Goal: Find specific page/section: Find specific page/section

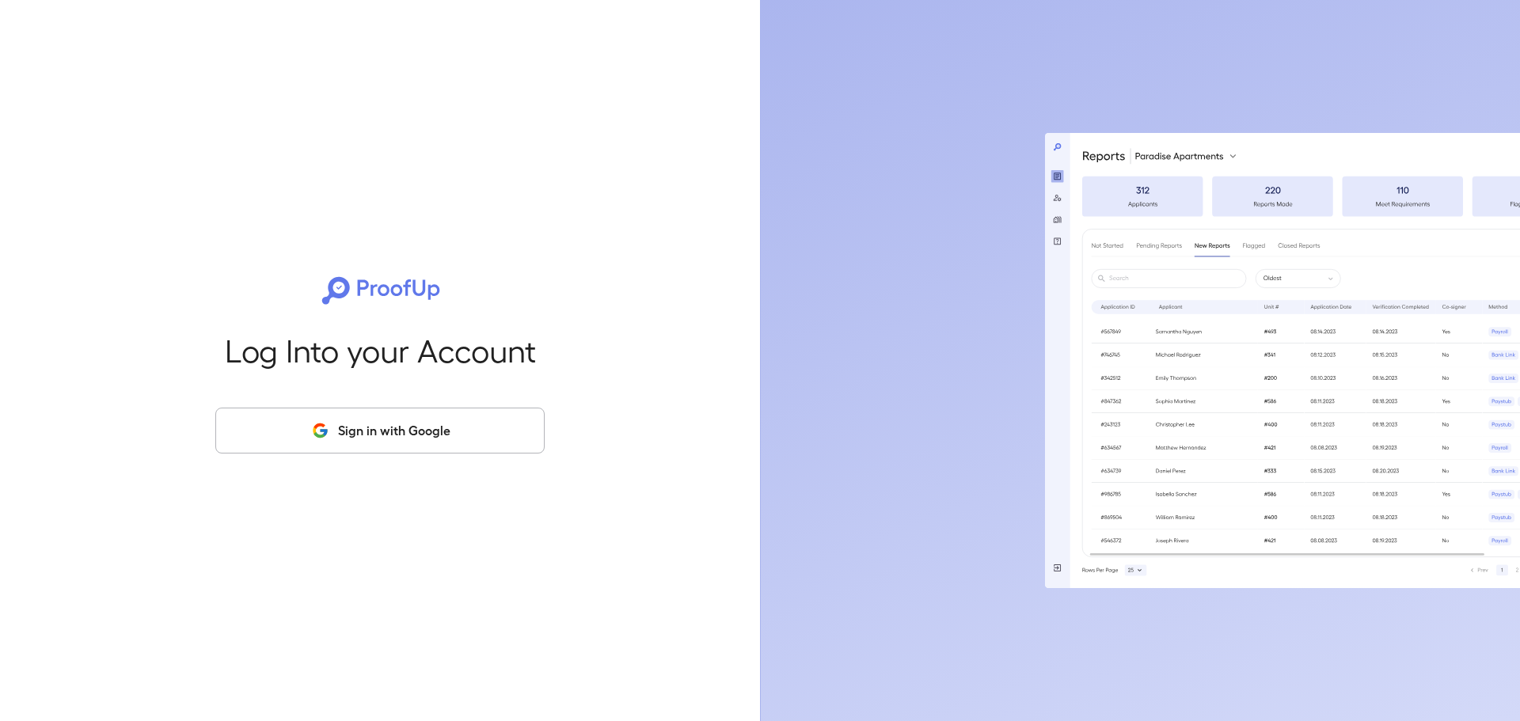
click at [342, 405] on div "Log Into your Account Sign in with Google" at bounding box center [379, 360] width 709 height 721
click at [343, 437] on button "Sign in with Google" at bounding box center [379, 431] width 329 height 46
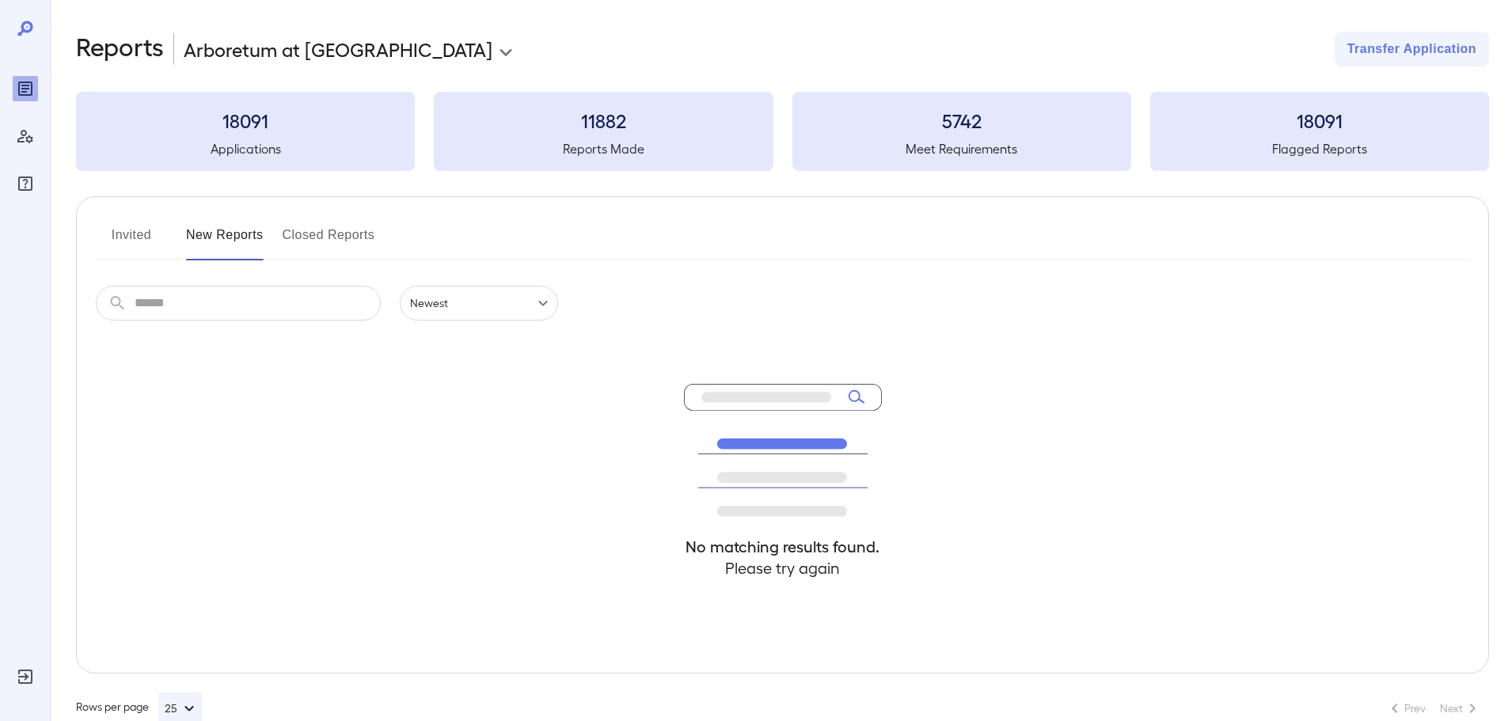
click at [197, 318] on input "text" at bounding box center [258, 303] width 246 height 35
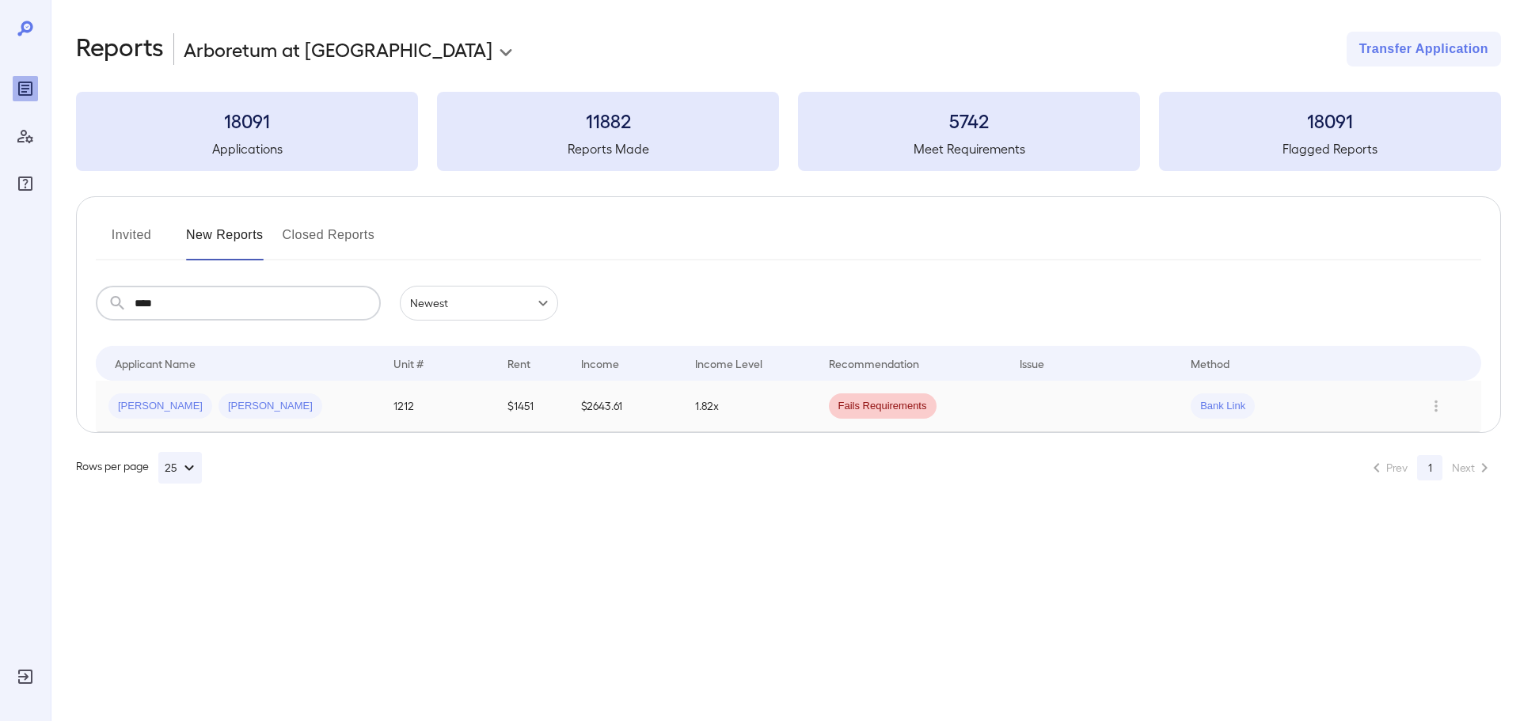
type input "****"
click at [546, 415] on td "$1451" at bounding box center [532, 406] width 74 height 51
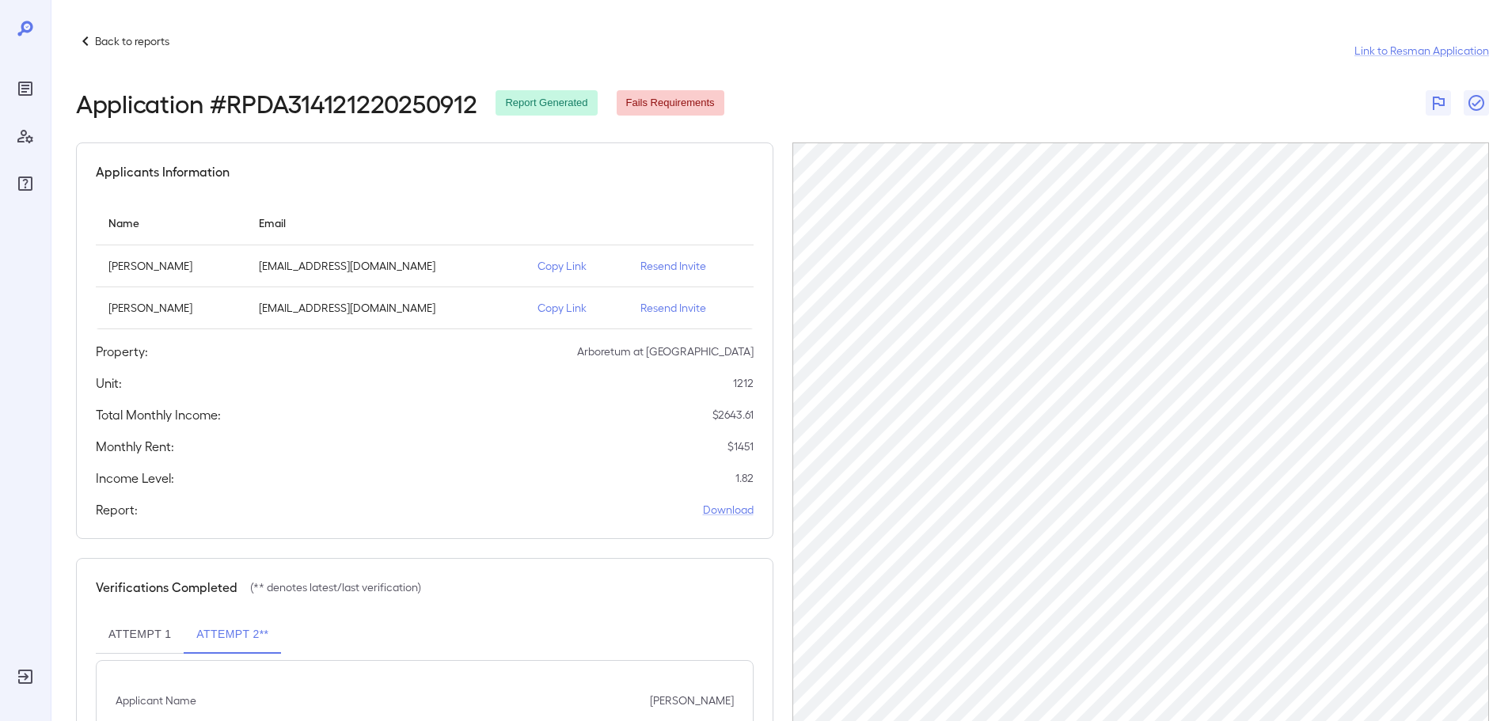
scroll to position [79, 0]
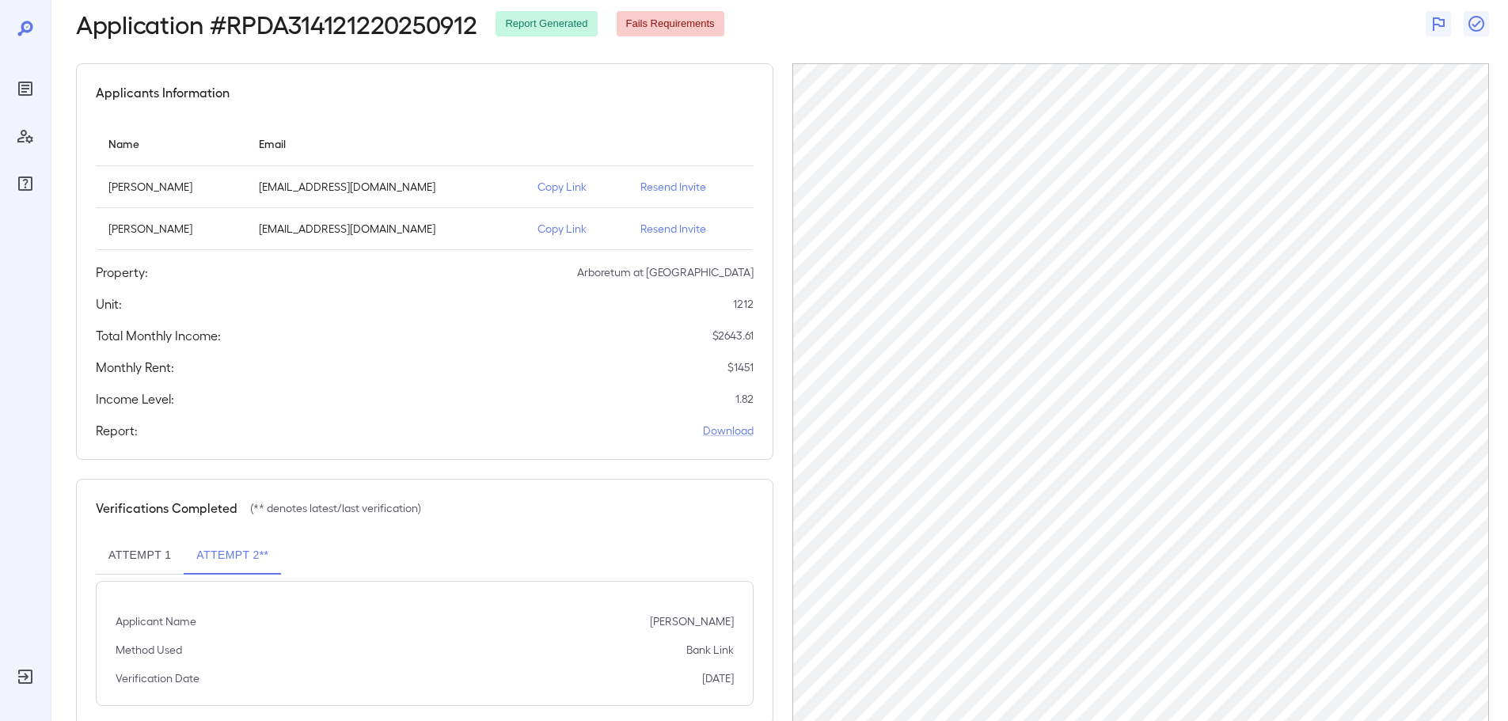
drag, startPoint x: 177, startPoint y: 549, endPoint x: 142, endPoint y: 564, distance: 37.6
click at [175, 551] on button "Attempt 1" at bounding box center [140, 556] width 88 height 38
click at [143, 564] on button "Attempt 1" at bounding box center [140, 556] width 88 height 38
click at [245, 561] on button "Attempt 2**" at bounding box center [232, 556] width 97 height 38
click at [582, 537] on div "Attempt 1 Attempt 2**" at bounding box center [425, 556] width 658 height 38
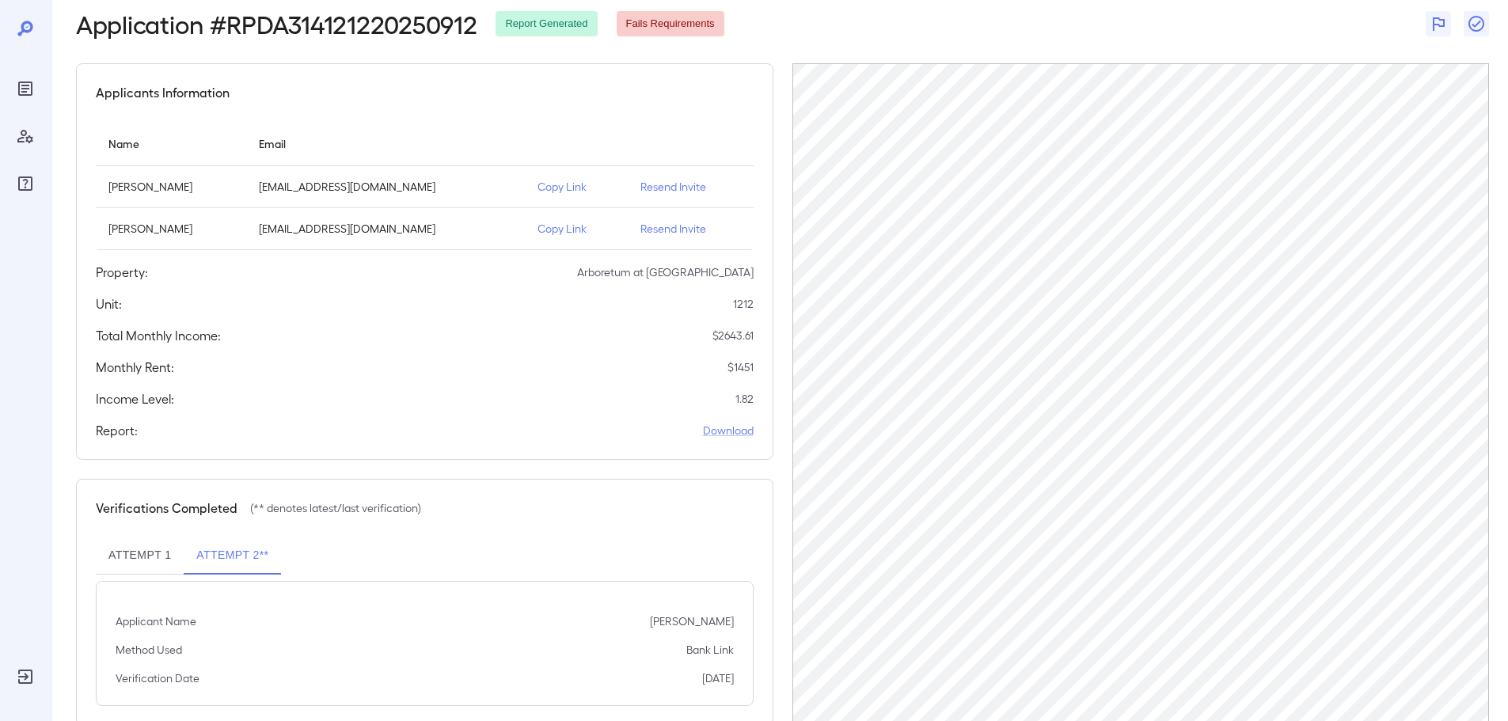
click at [661, 228] on p "Resend Invite" at bounding box center [690, 229] width 101 height 16
click at [557, 233] on p "Copy Link" at bounding box center [576, 229] width 78 height 16
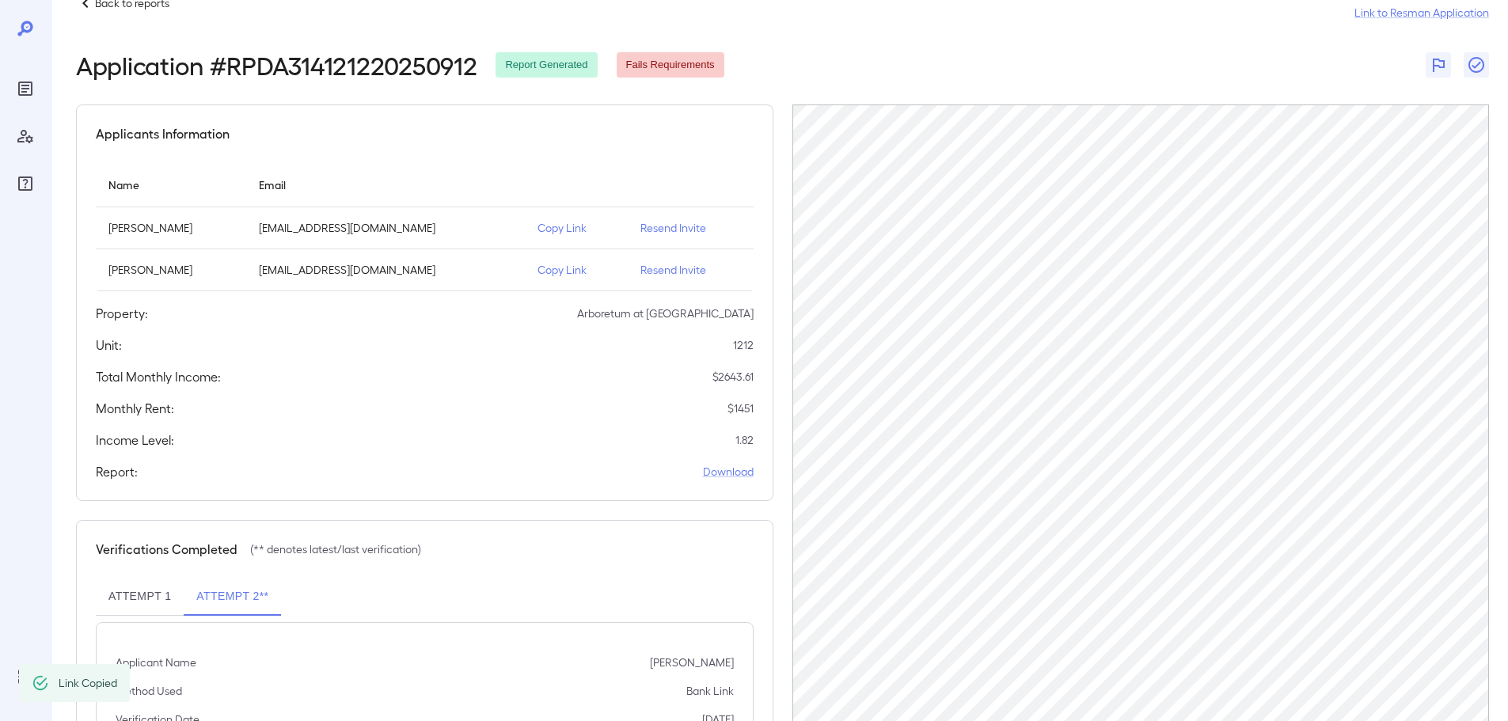
scroll to position [0, 0]
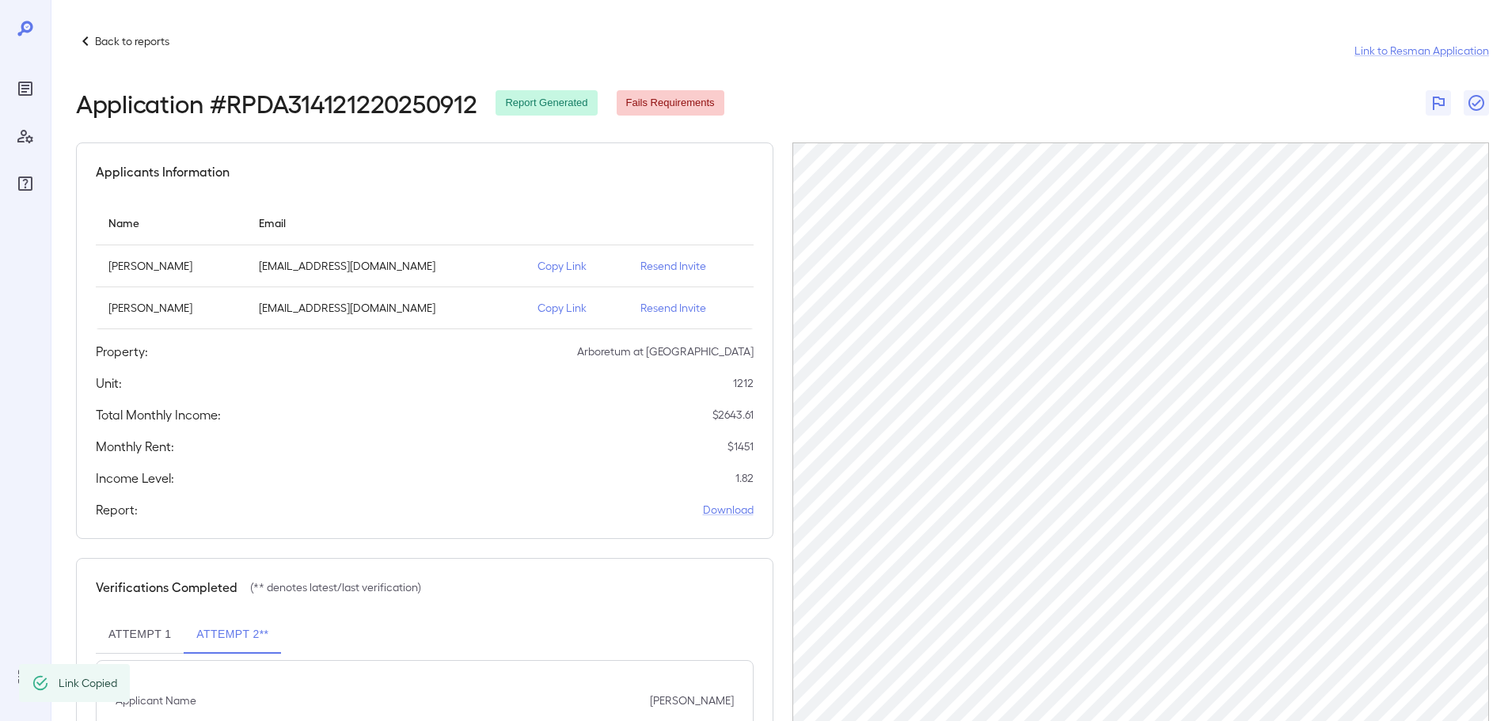
click at [162, 47] on p "Back to reports" at bounding box center [132, 41] width 74 height 16
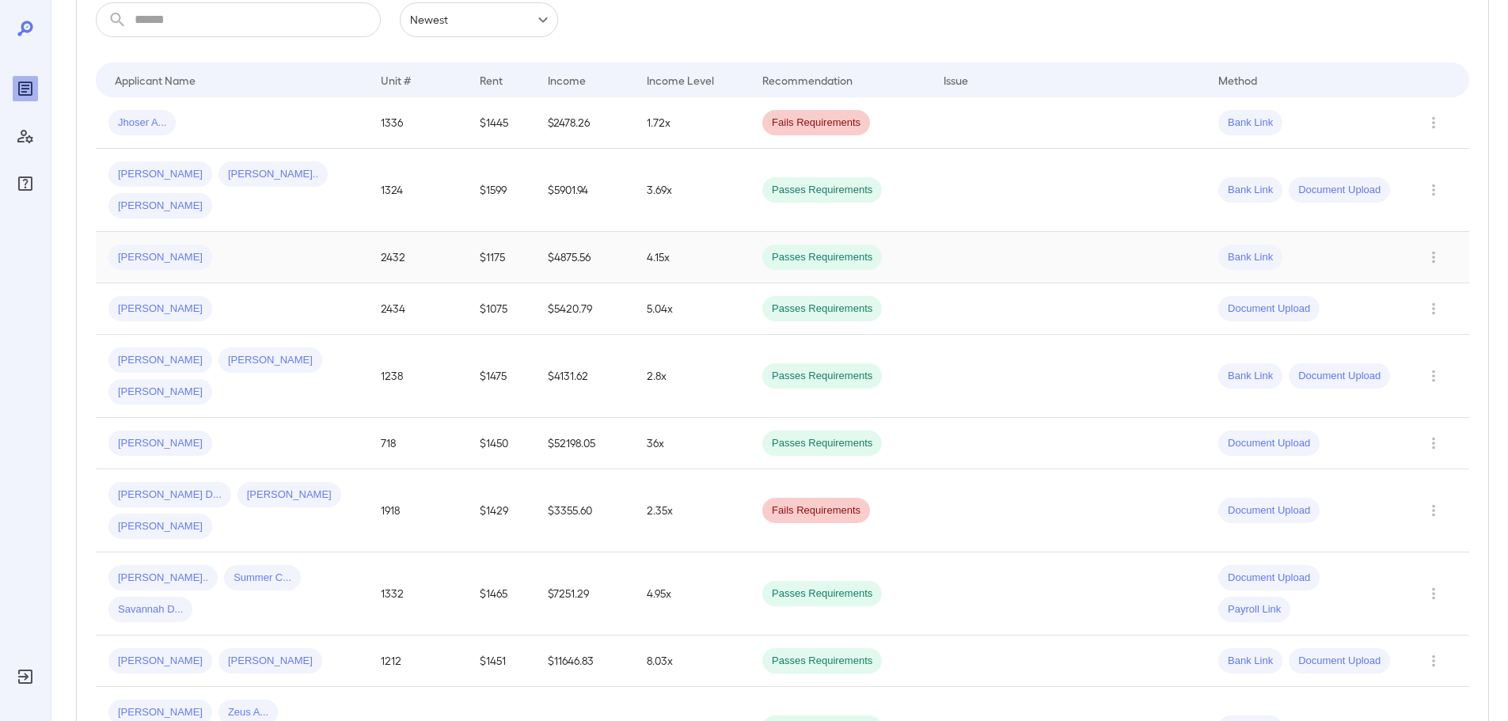
scroll to position [237, 0]
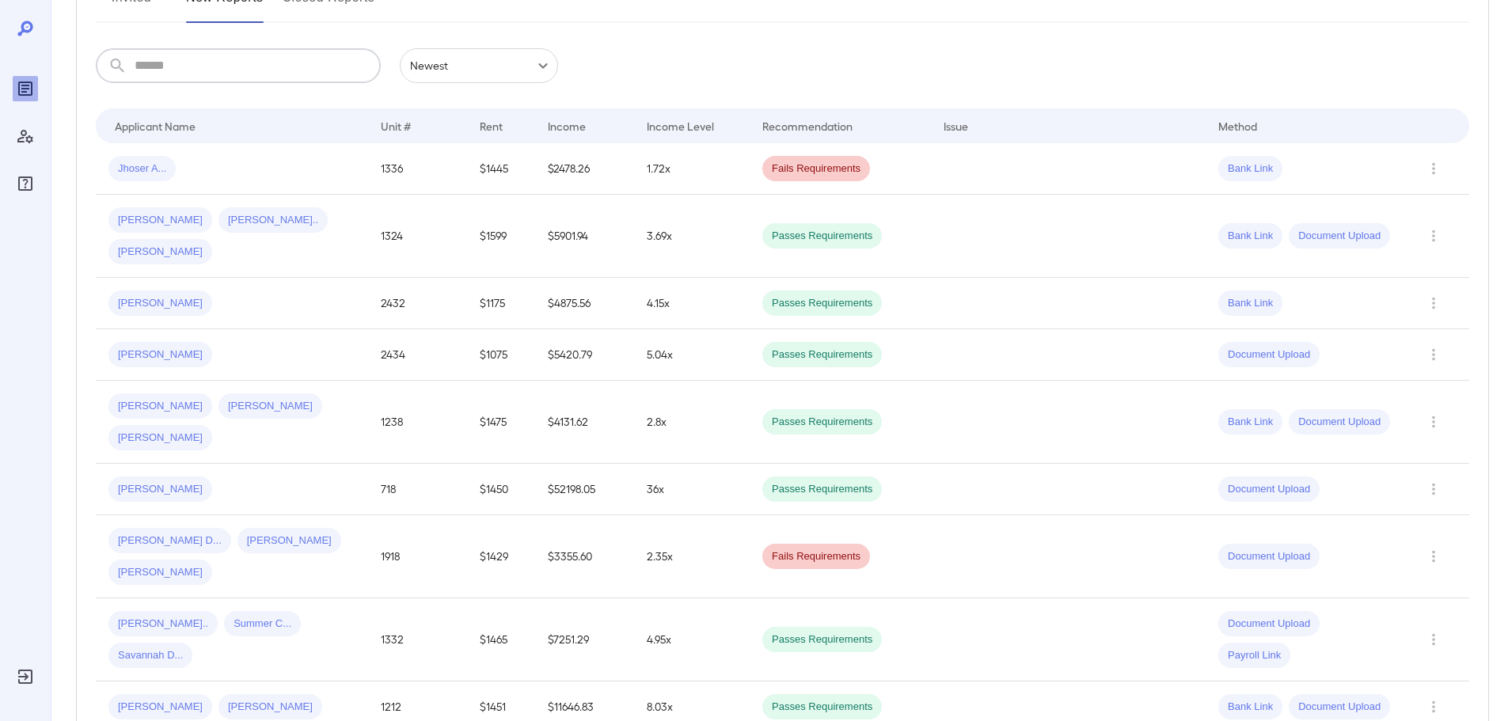
click at [258, 73] on input "text" at bounding box center [258, 65] width 246 height 35
click at [543, 213] on td "$5901.94" at bounding box center [584, 236] width 99 height 83
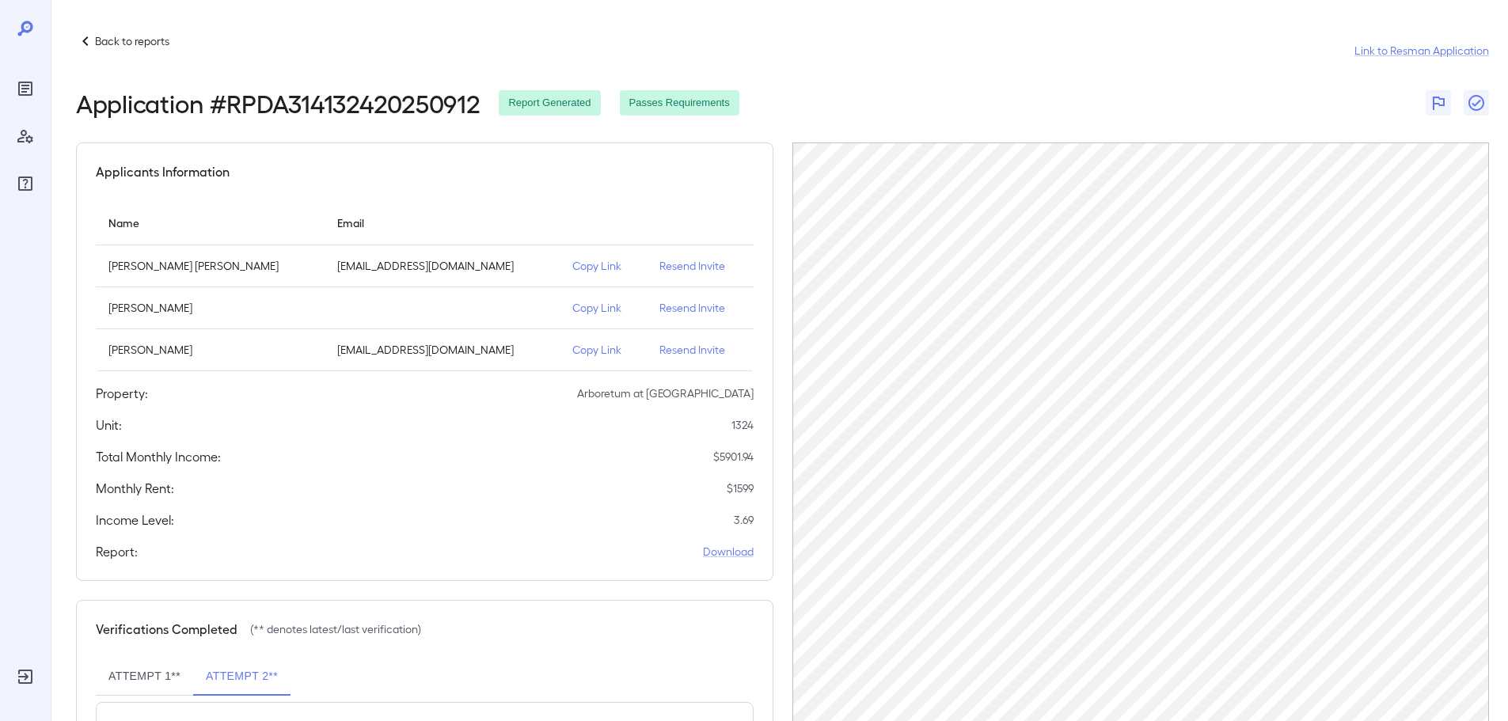
click at [162, 44] on p "Back to reports" at bounding box center [132, 41] width 74 height 16
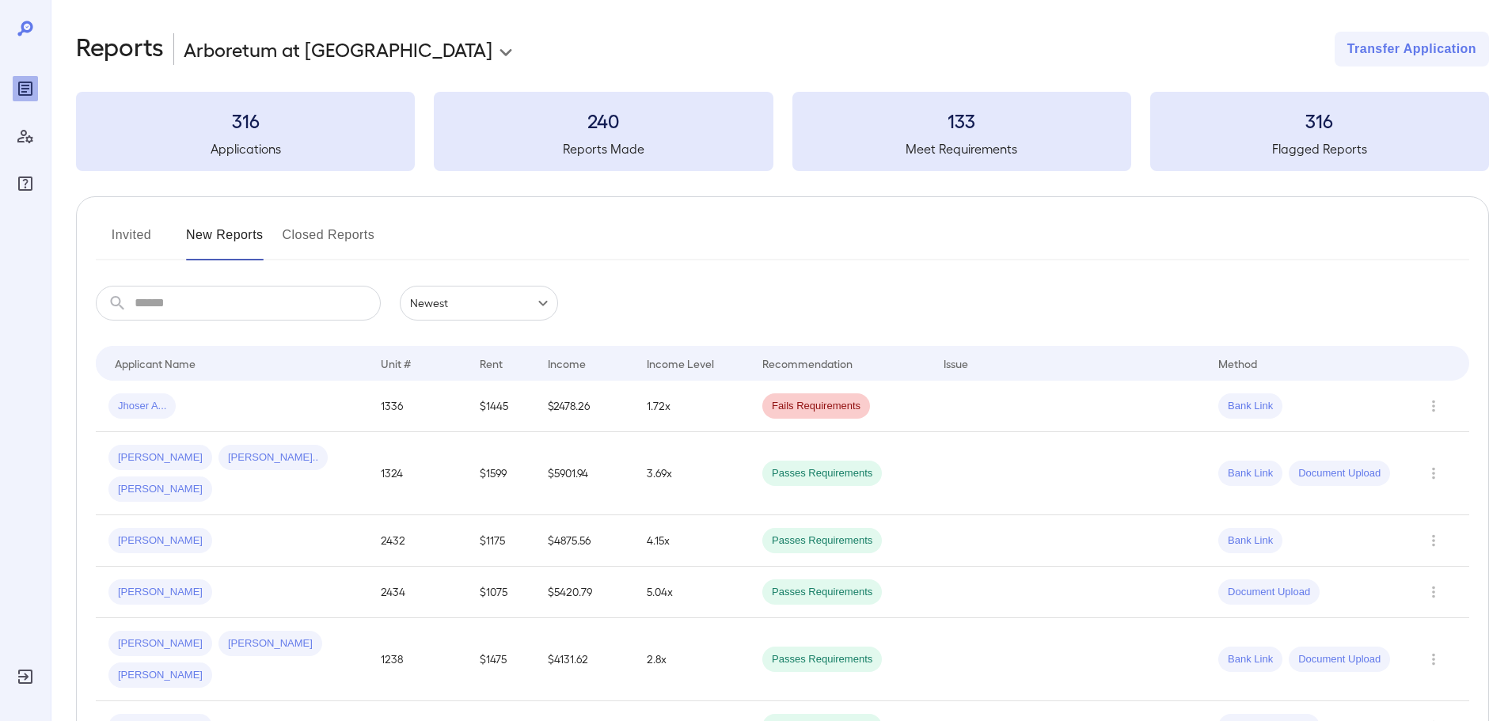
click at [228, 313] on input "text" at bounding box center [258, 303] width 246 height 35
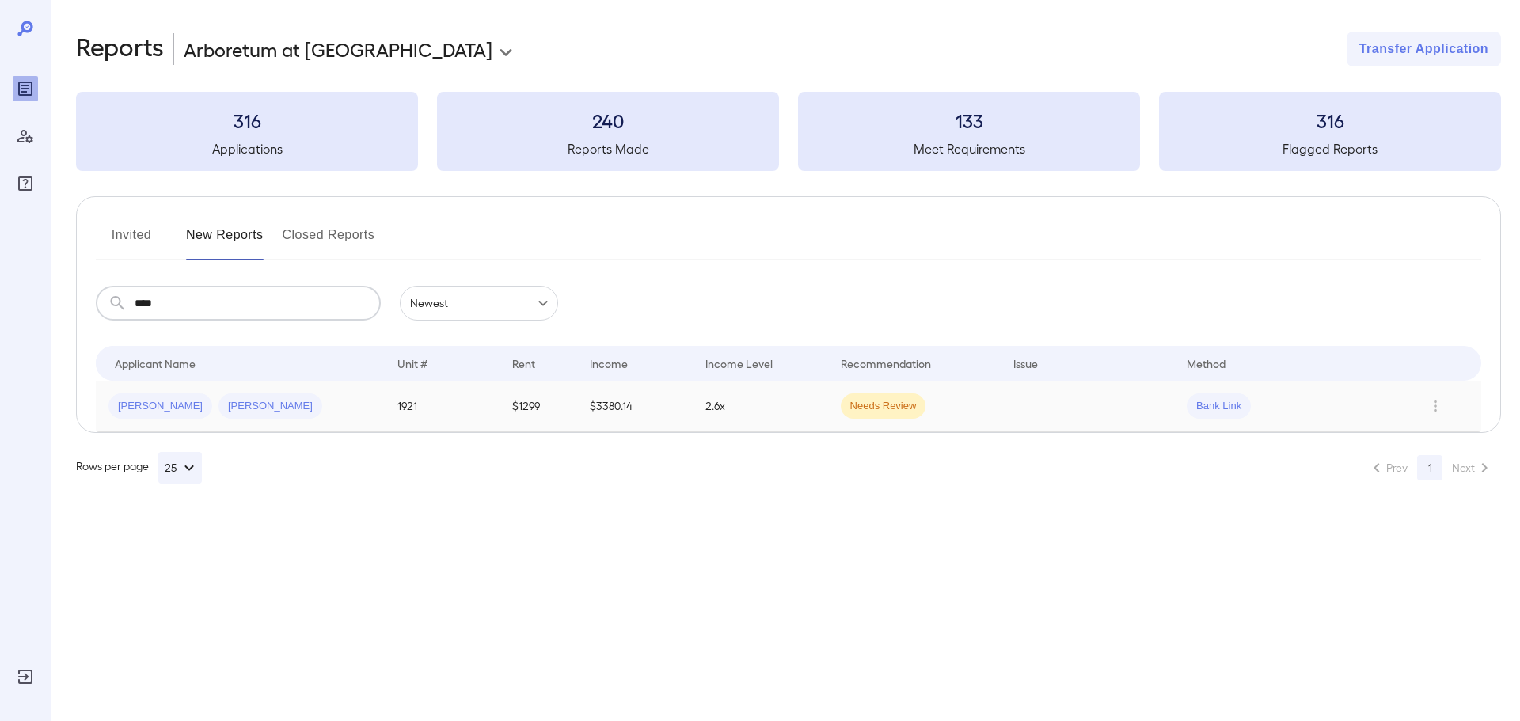
type input "****"
click at [570, 416] on td "$1299" at bounding box center [538, 406] width 78 height 51
